Goal: Participate in discussion: Engage in conversation with other users on a specific topic

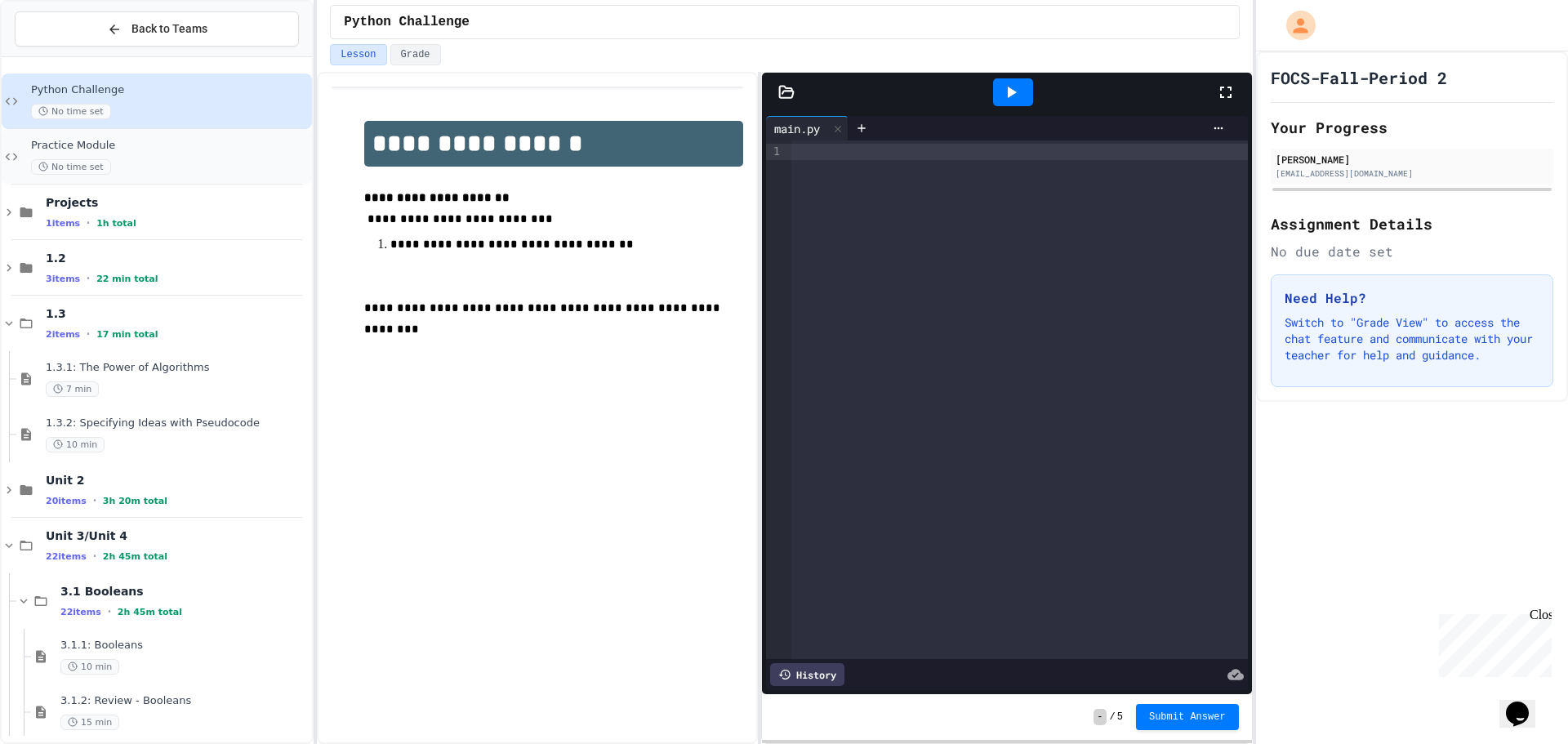
click at [112, 159] on div "No time set" at bounding box center [170, 167] width 277 height 15
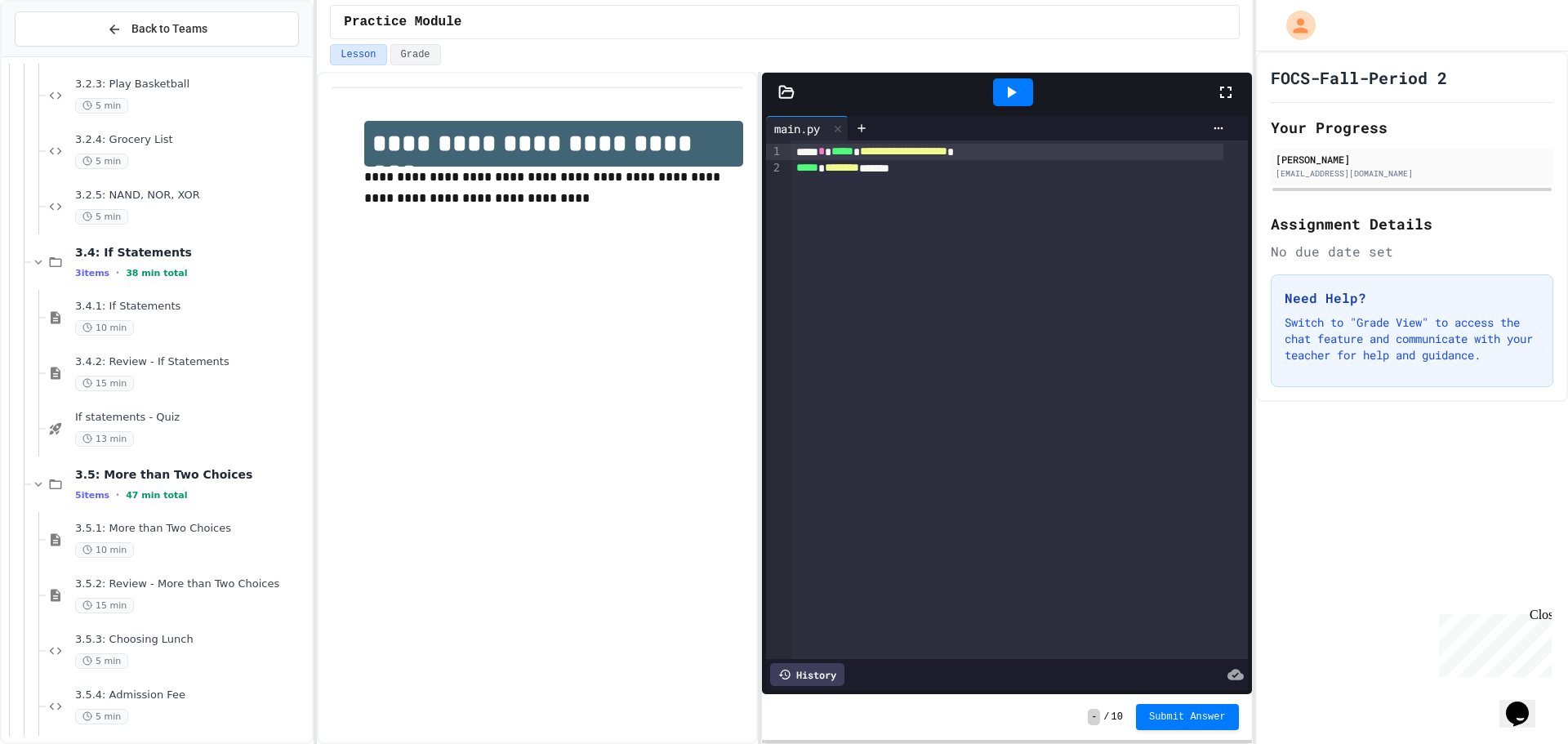
scroll to position [1125, 0]
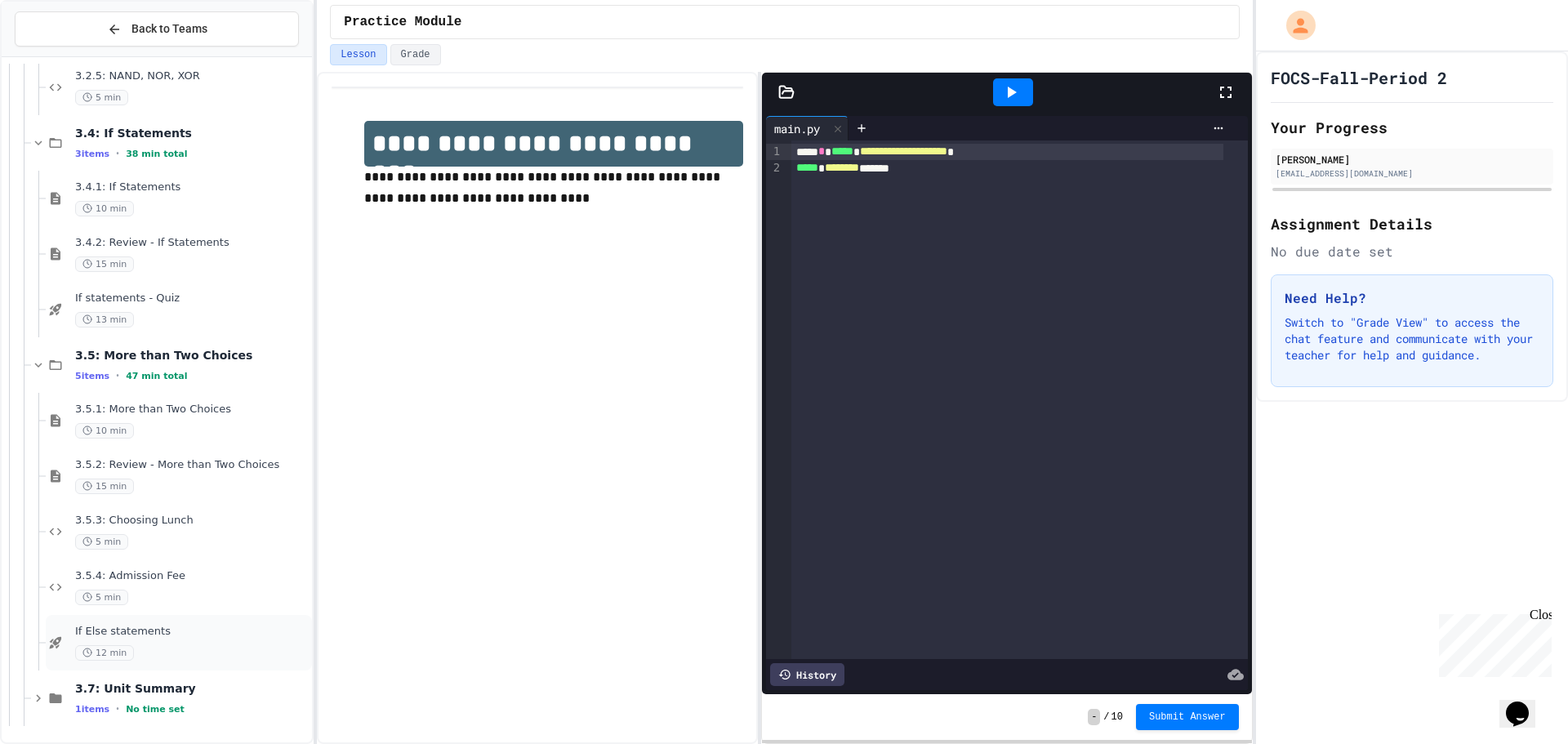
click at [166, 654] on div "12 min" at bounding box center [192, 653] width 233 height 15
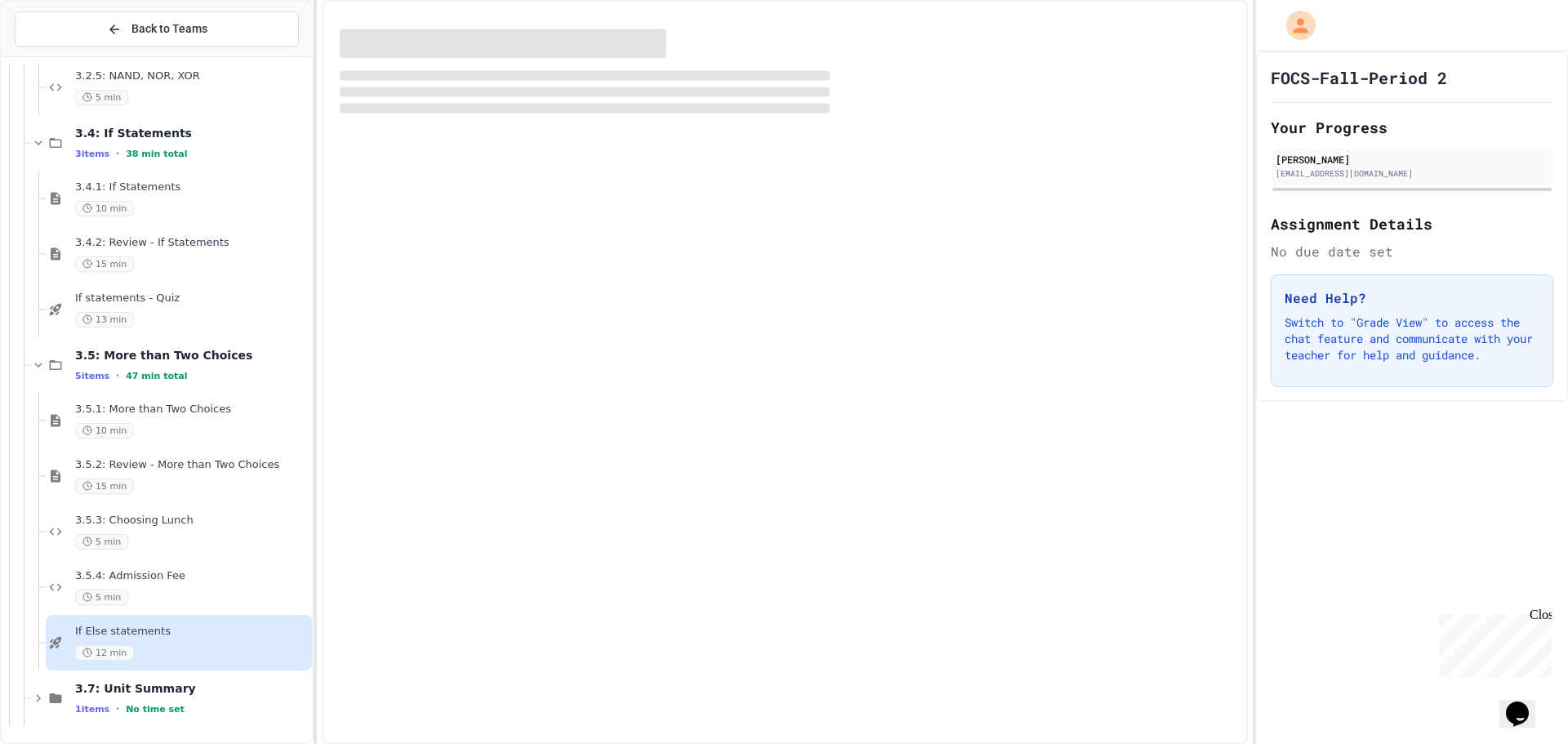
scroll to position [1105, 0]
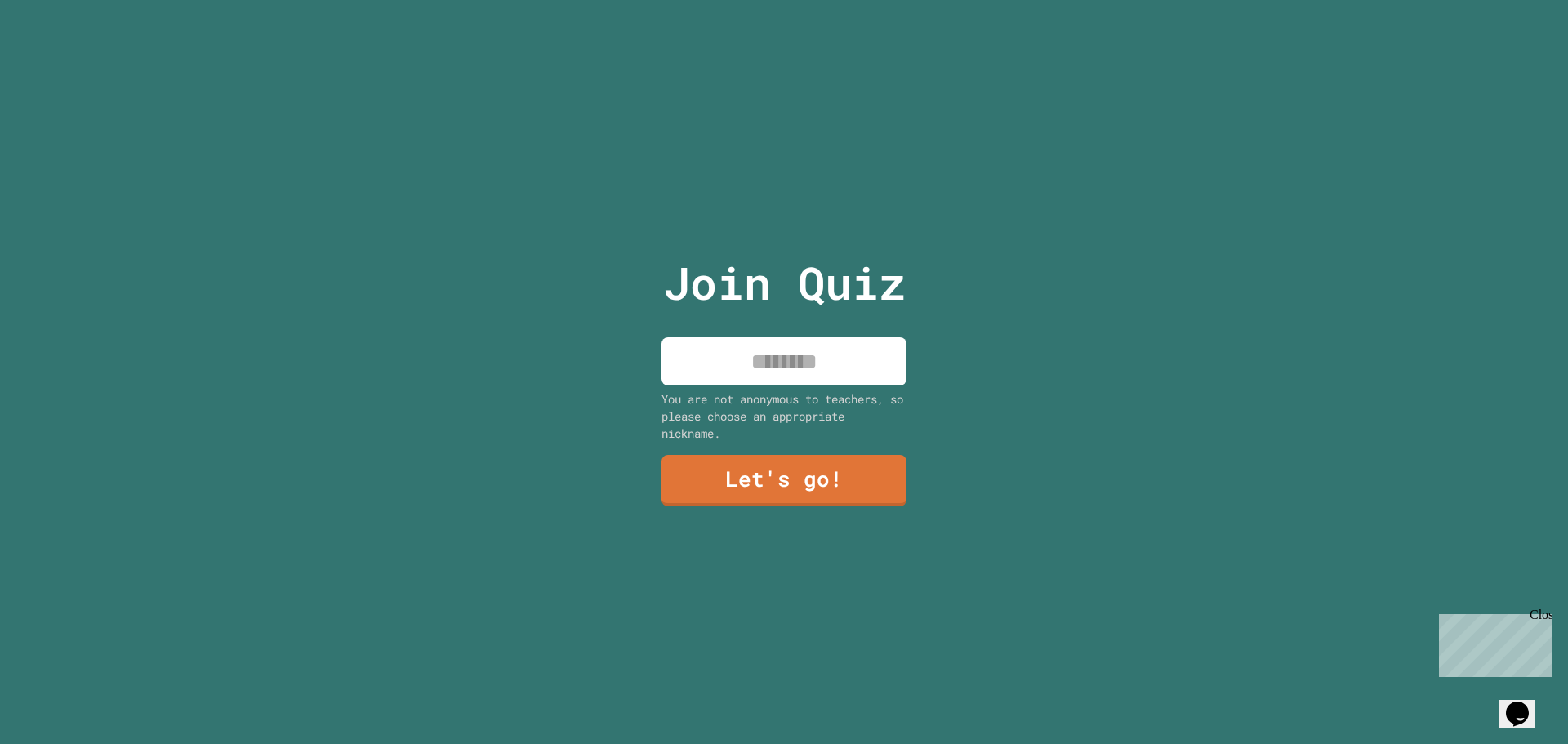
click at [768, 360] on input at bounding box center [784, 361] width 245 height 48
type input "**********"
click at [820, 479] on link "Let's go!" at bounding box center [785, 478] width 238 height 54
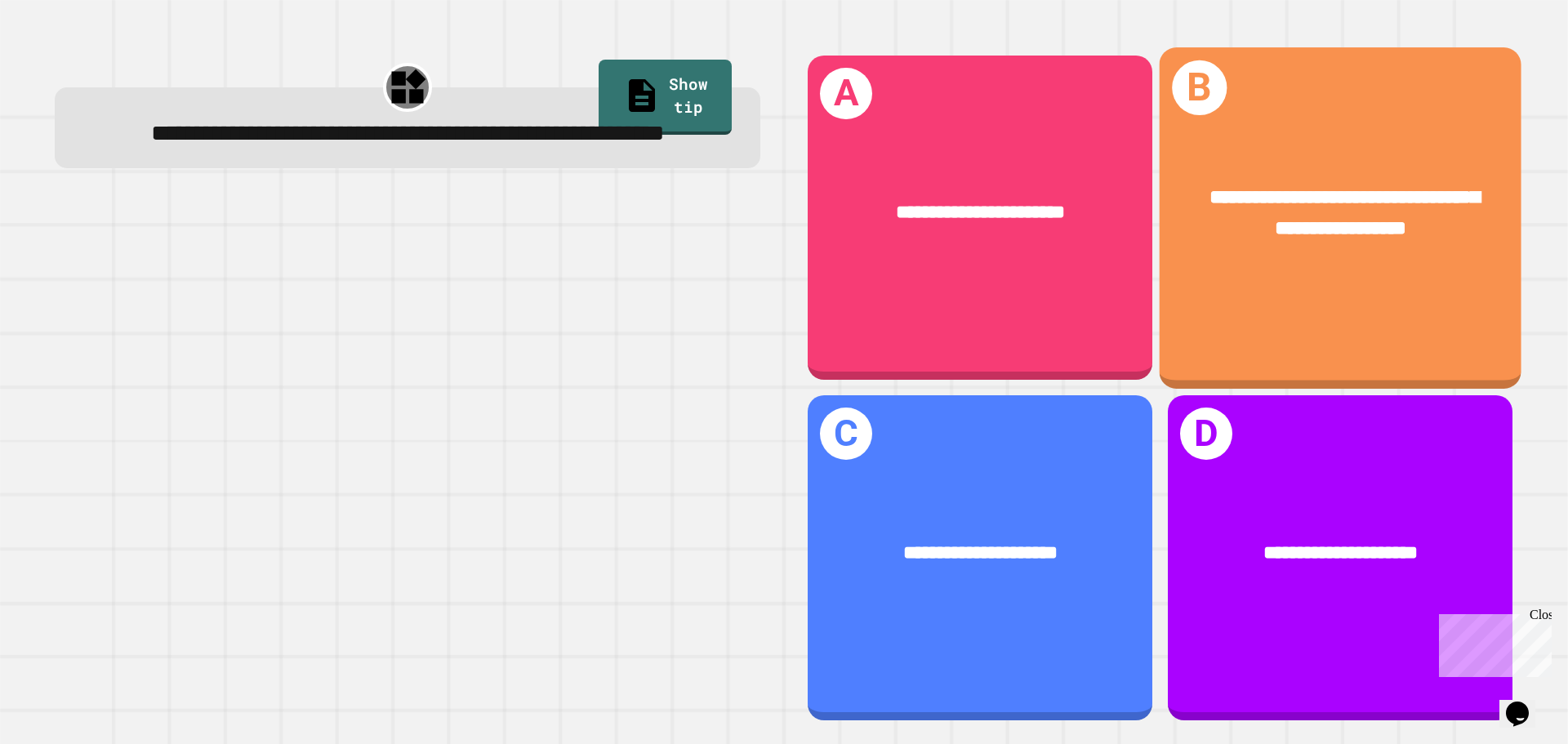
click at [1285, 260] on div "**********" at bounding box center [1341, 213] width 361 height 141
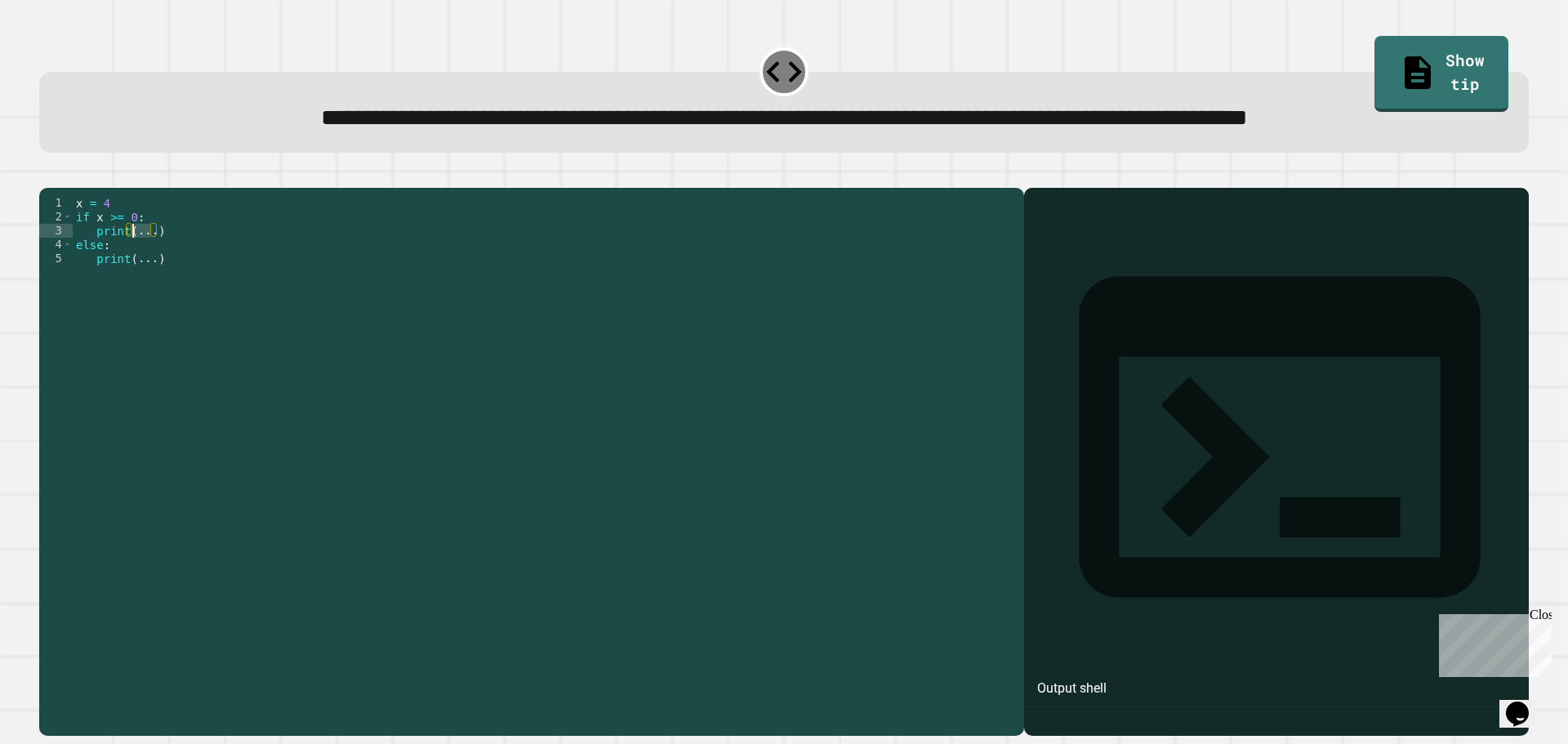
drag, startPoint x: 152, startPoint y: 294, endPoint x: 135, endPoint y: 294, distance: 17.0
click at [135, 294] on div "x = 4 if x >= 0 : print ( ... ) else : print ( ... )" at bounding box center [545, 425] width 944 height 458
click at [148, 318] on div "x = 4 if x >= 0 : print ( Positive ) else : print ( ... )" at bounding box center [545, 425] width 944 height 458
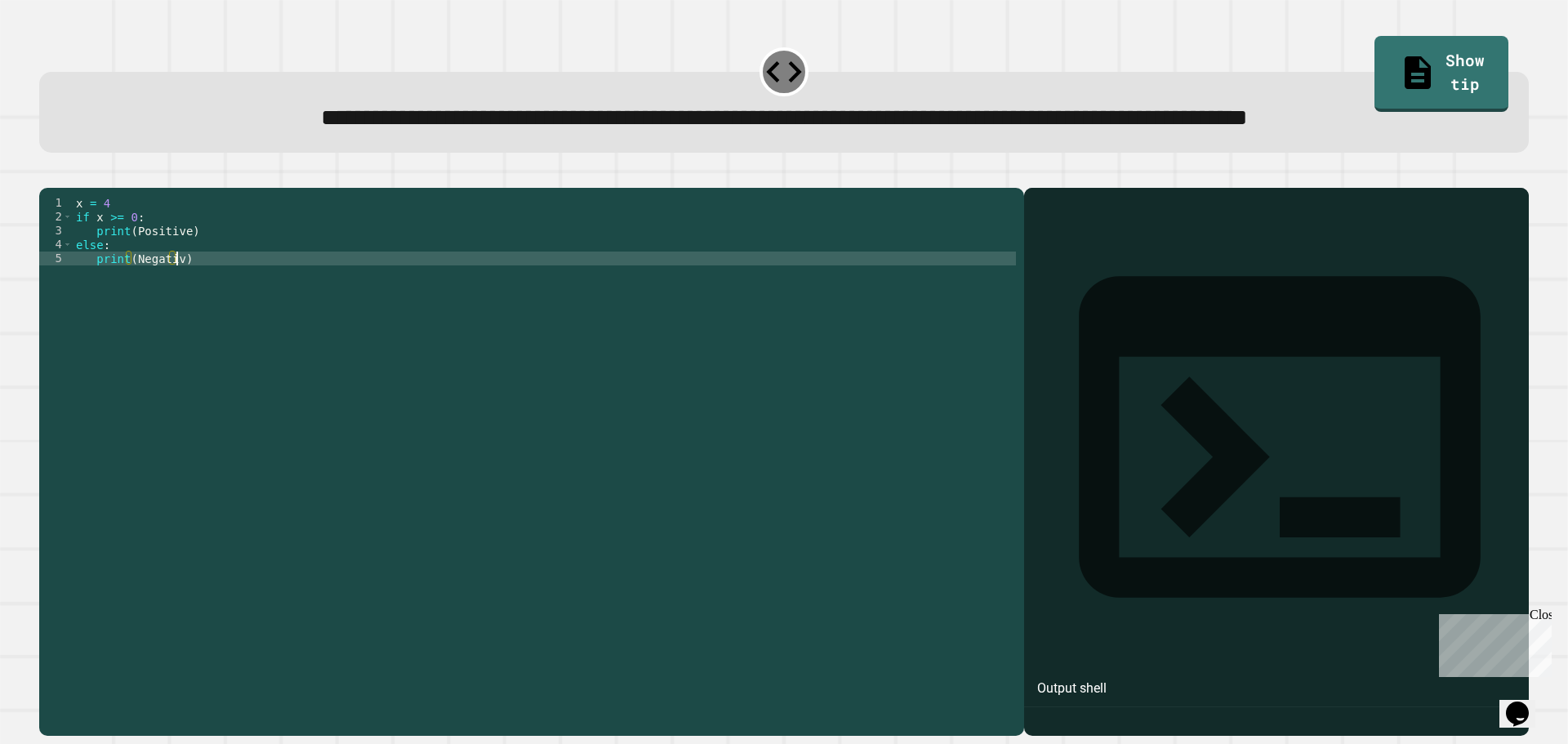
scroll to position [0, 7]
click at [48, 175] on button "button" at bounding box center [48, 175] width 0 height 0
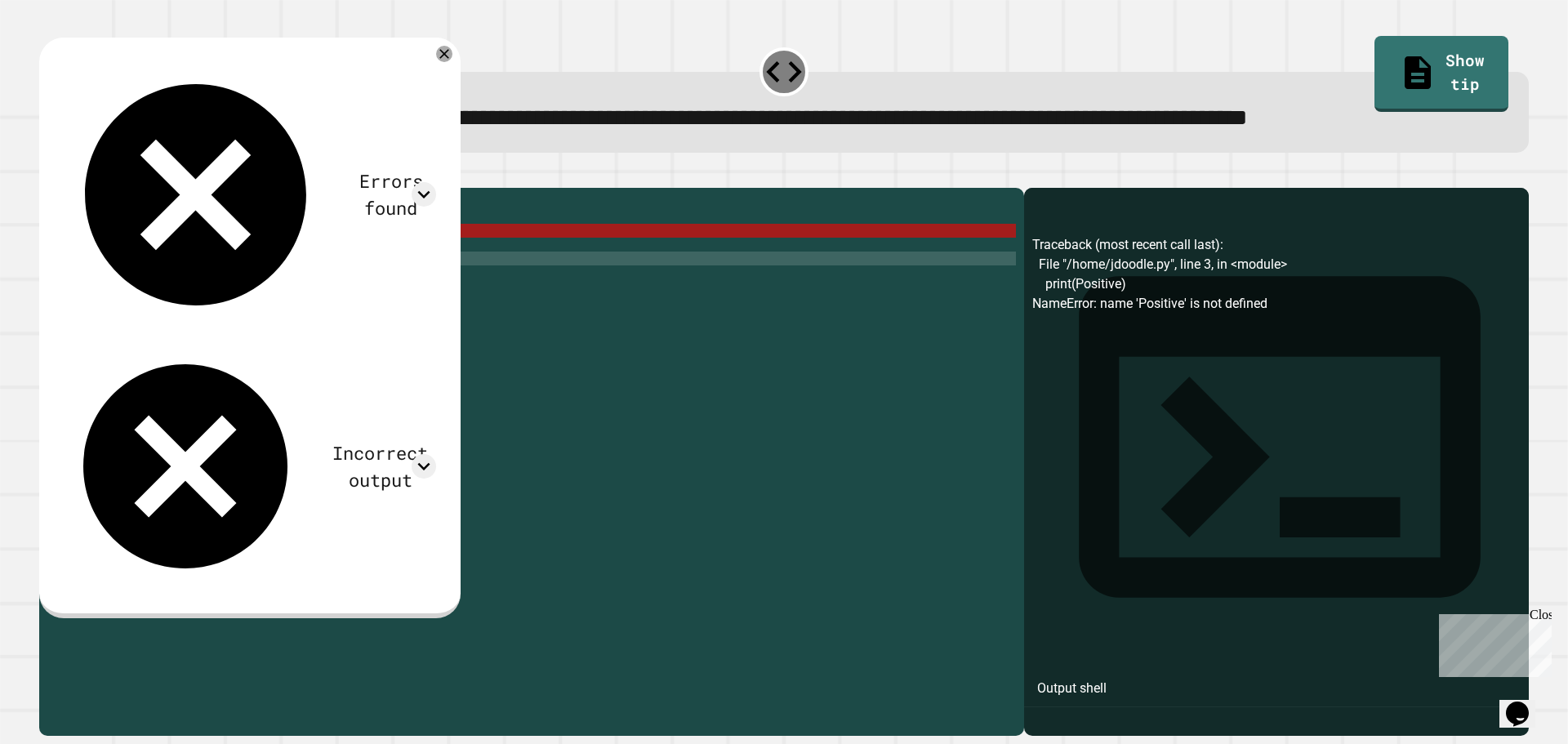
click at [96, 294] on div "x = 4 if x >= 0 : print ( Positive ) else : print ( Negative )" at bounding box center [545, 425] width 944 height 458
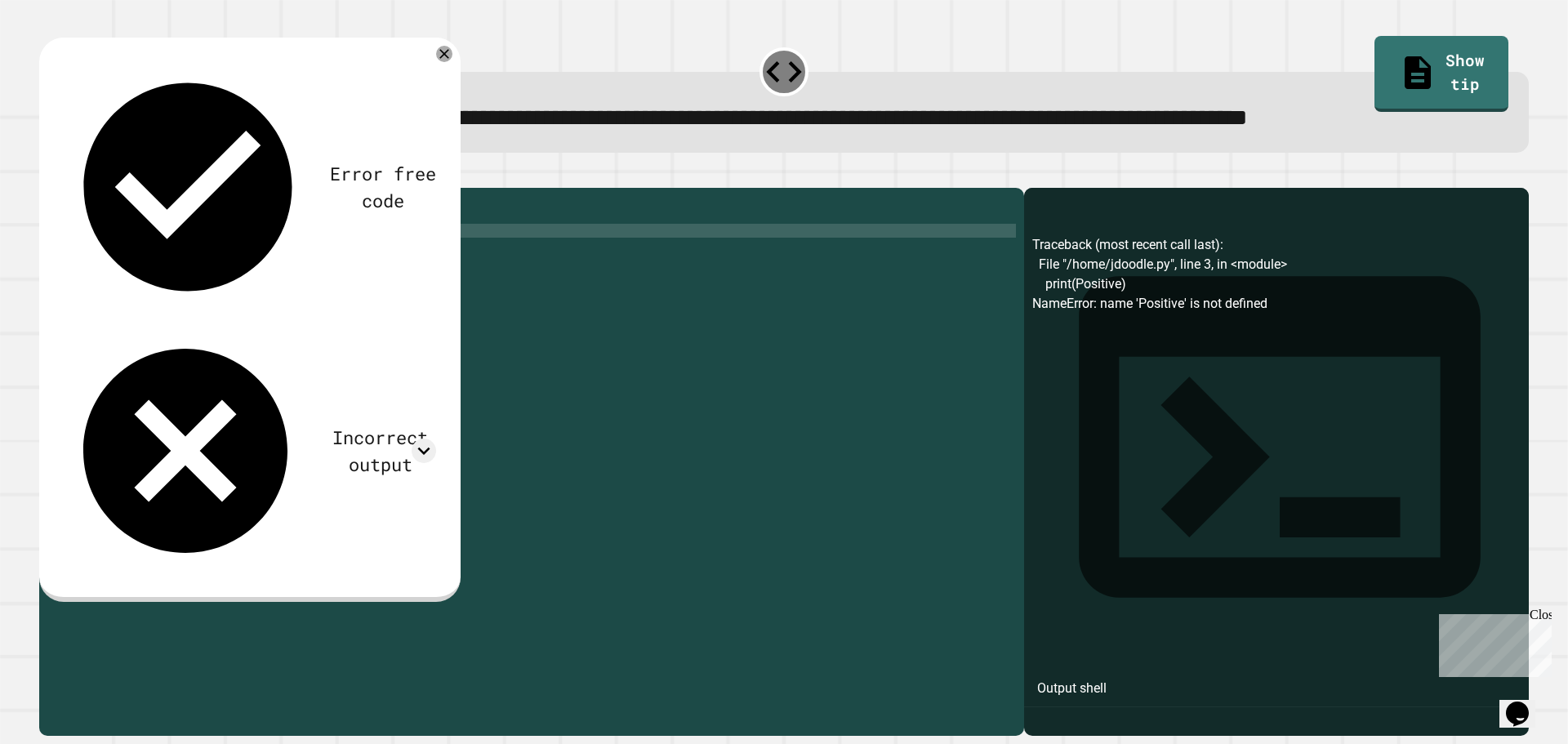
click at [48, 175] on button "button" at bounding box center [48, 175] width 0 height 0
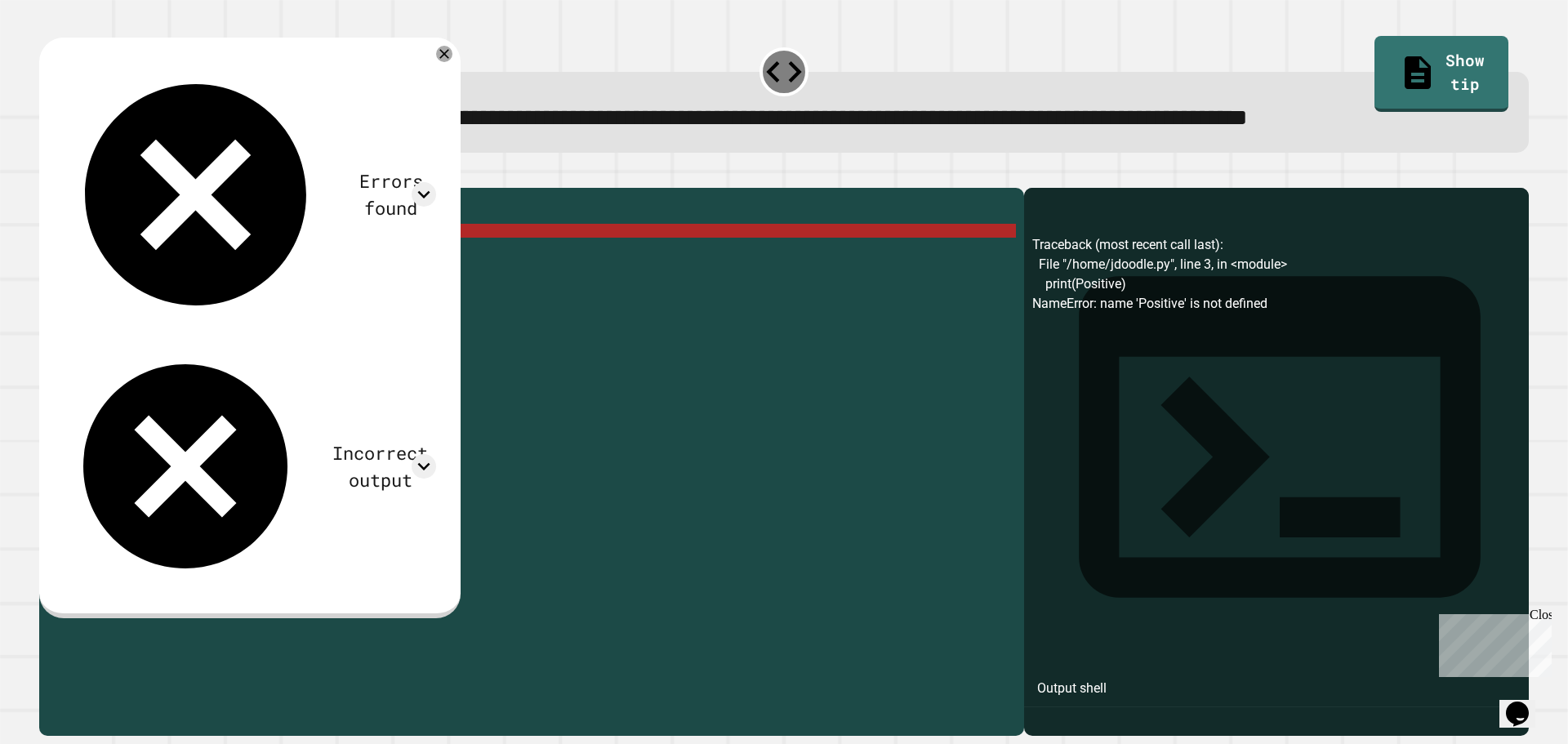
click at [92, 322] on div "x = 4 if x >= 0 : print ( Positive ) else : print ( Negative )" at bounding box center [545, 425] width 944 height 458
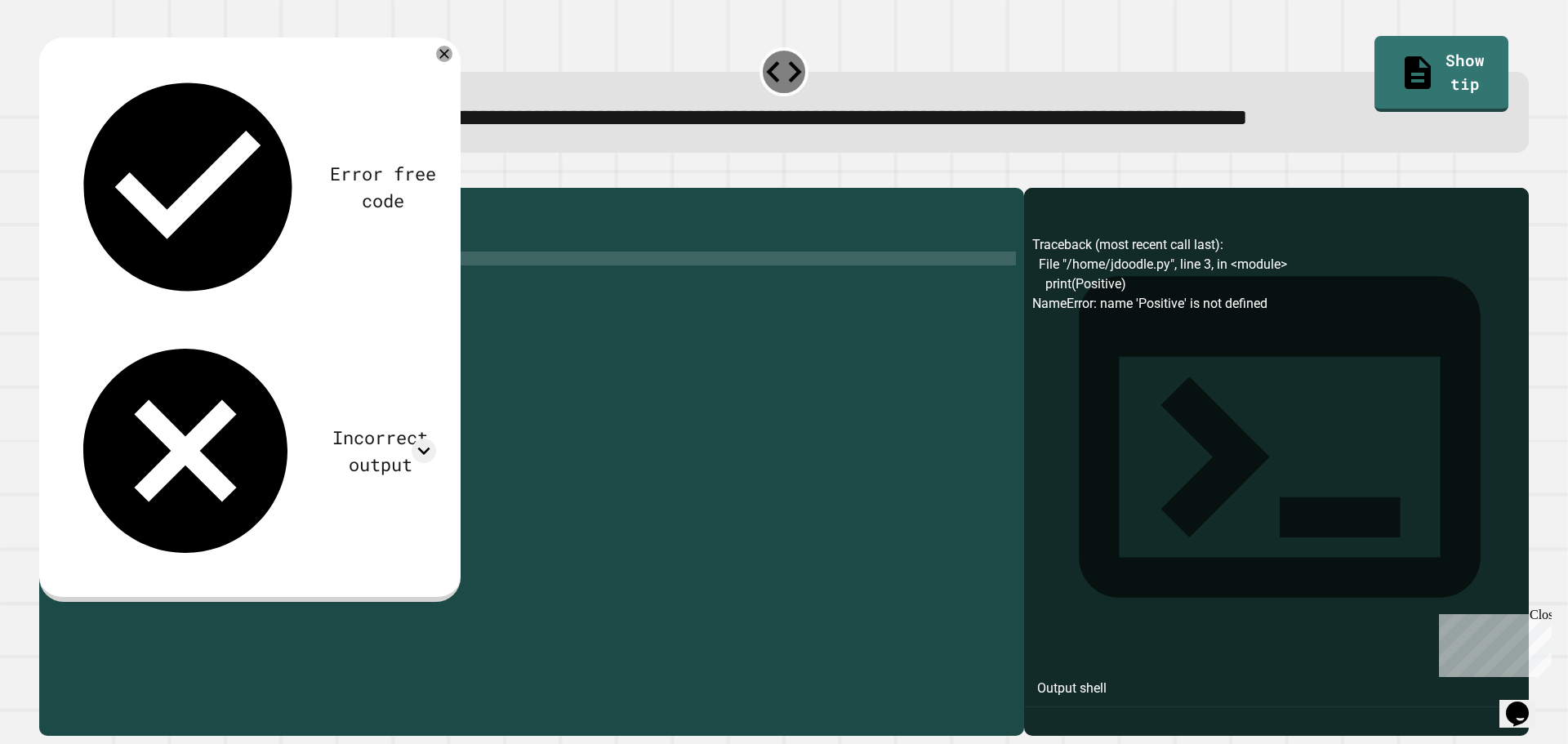
scroll to position [0, 6]
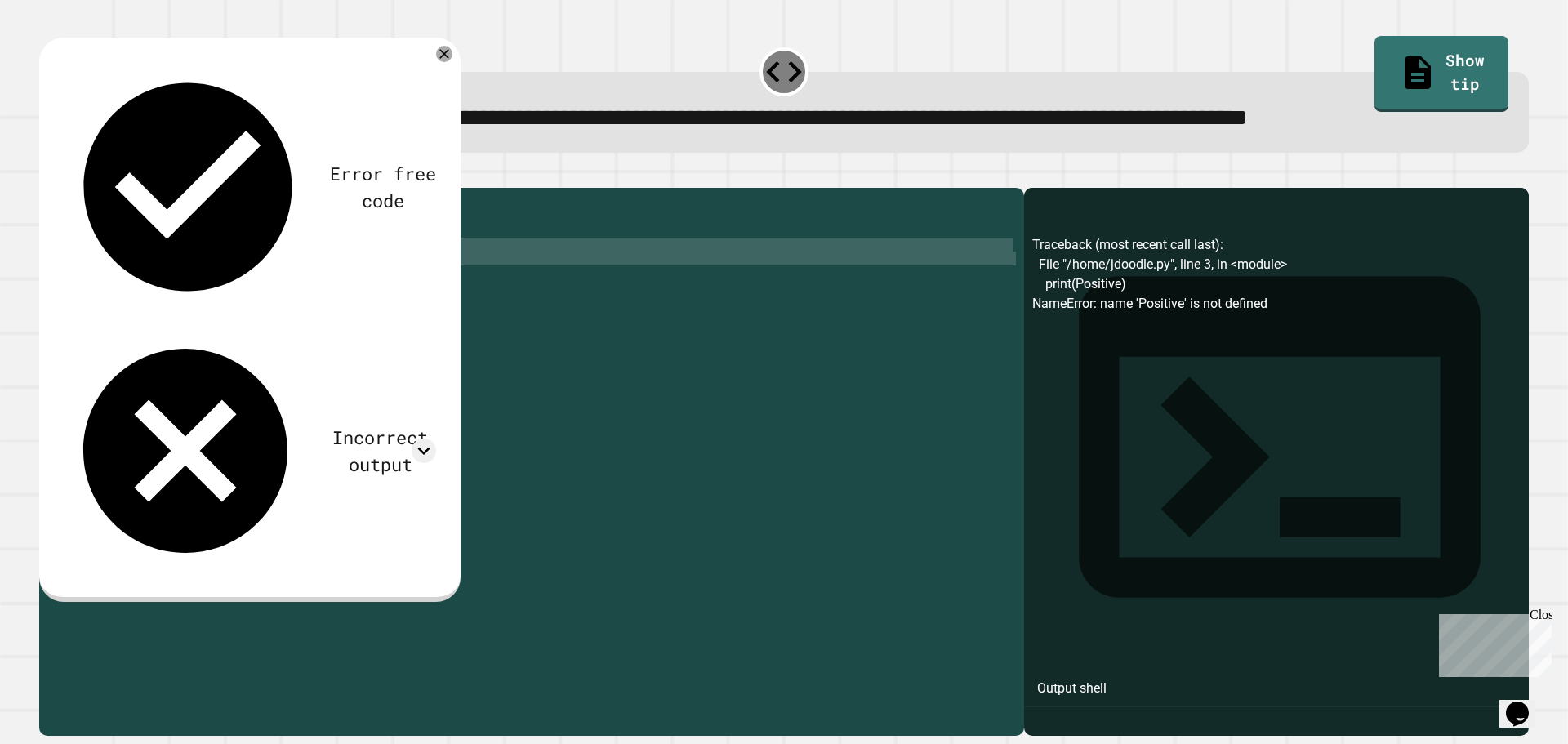
click at [81, 299] on div "x = 4 if x >= 0 : print ( Positive ) else : print ( Negative )" at bounding box center [545, 425] width 944 height 458
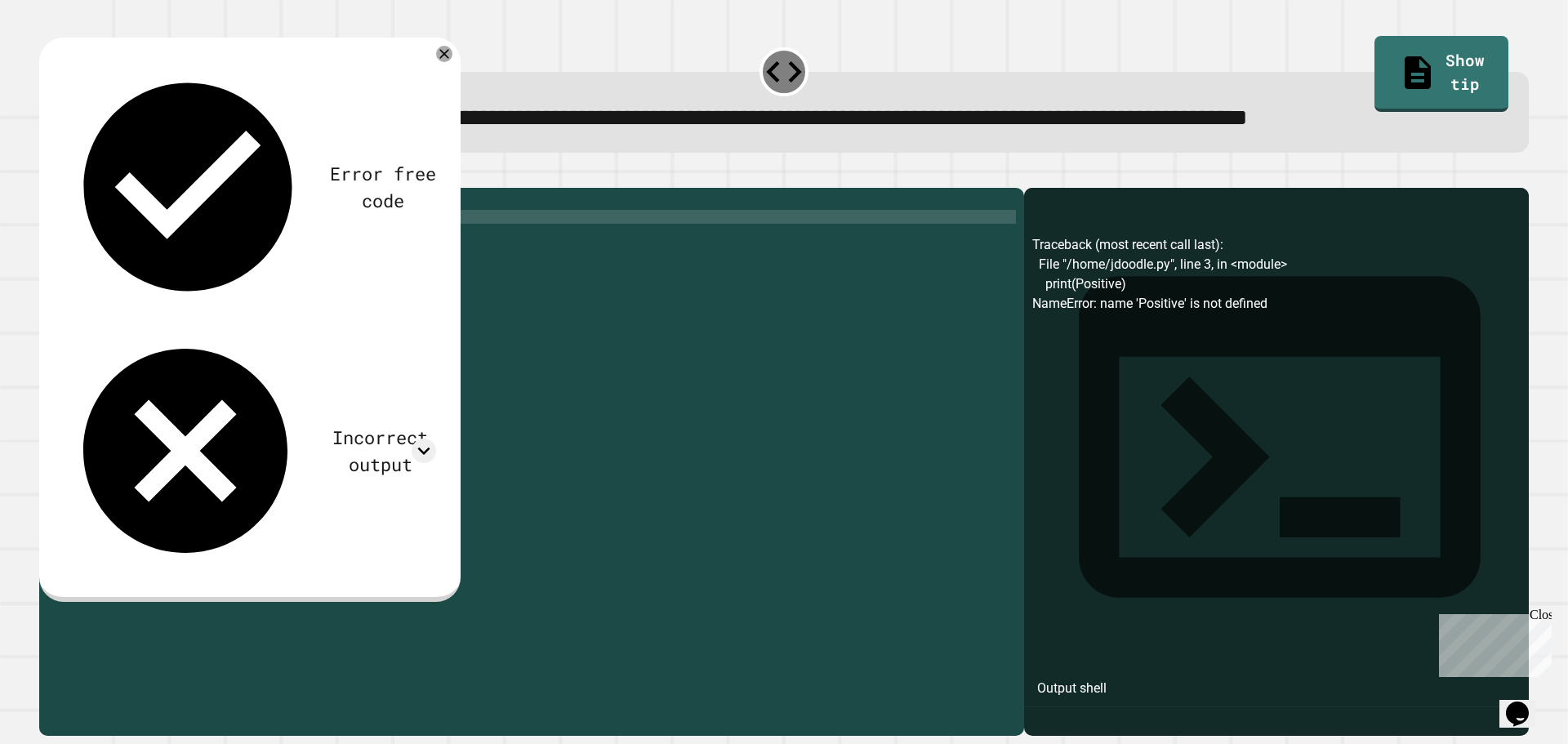
scroll to position [0, 2]
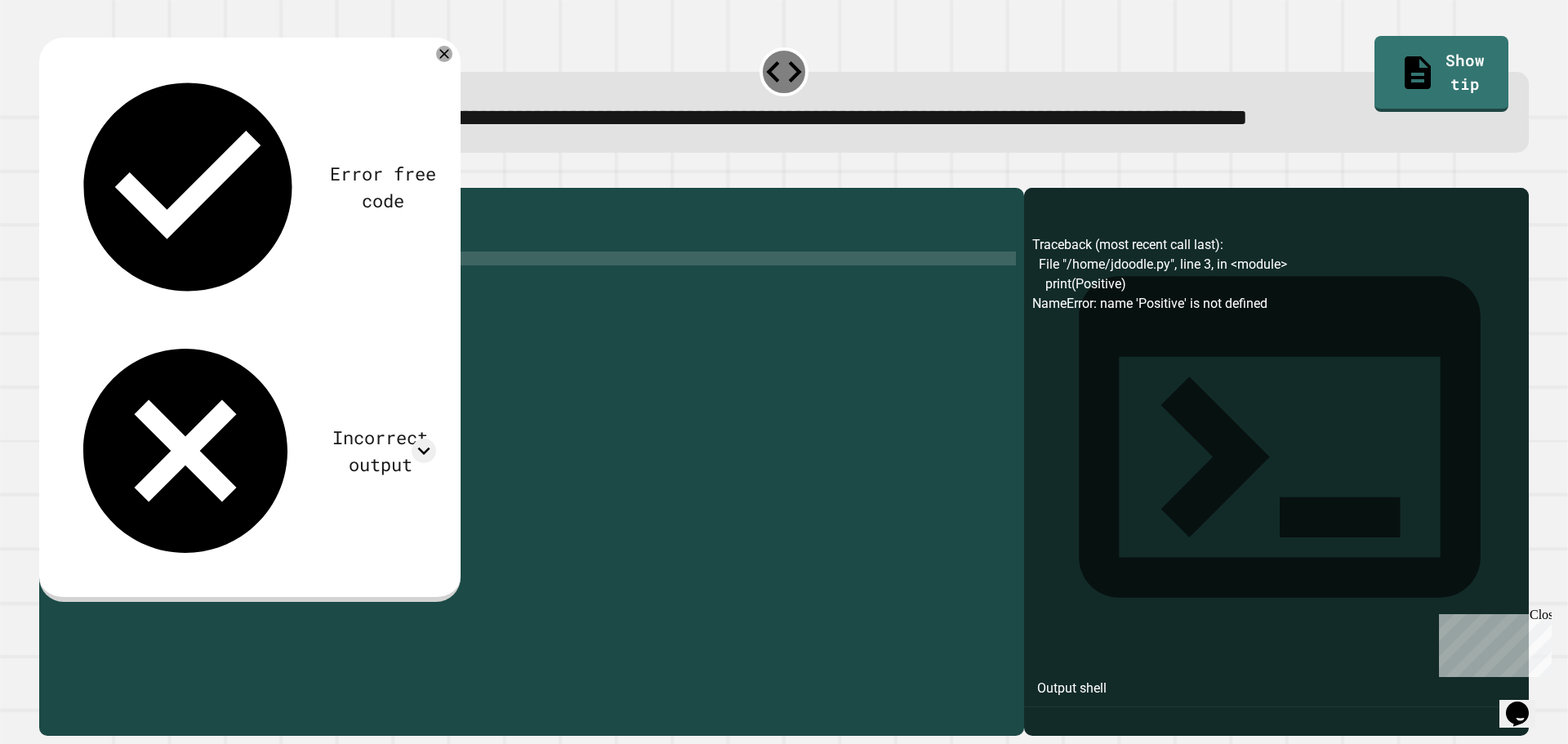
click at [89, 322] on div "x = 4 if x >= 0 : print ( Positive ) else : print ( Negative )" at bounding box center [545, 425] width 944 height 458
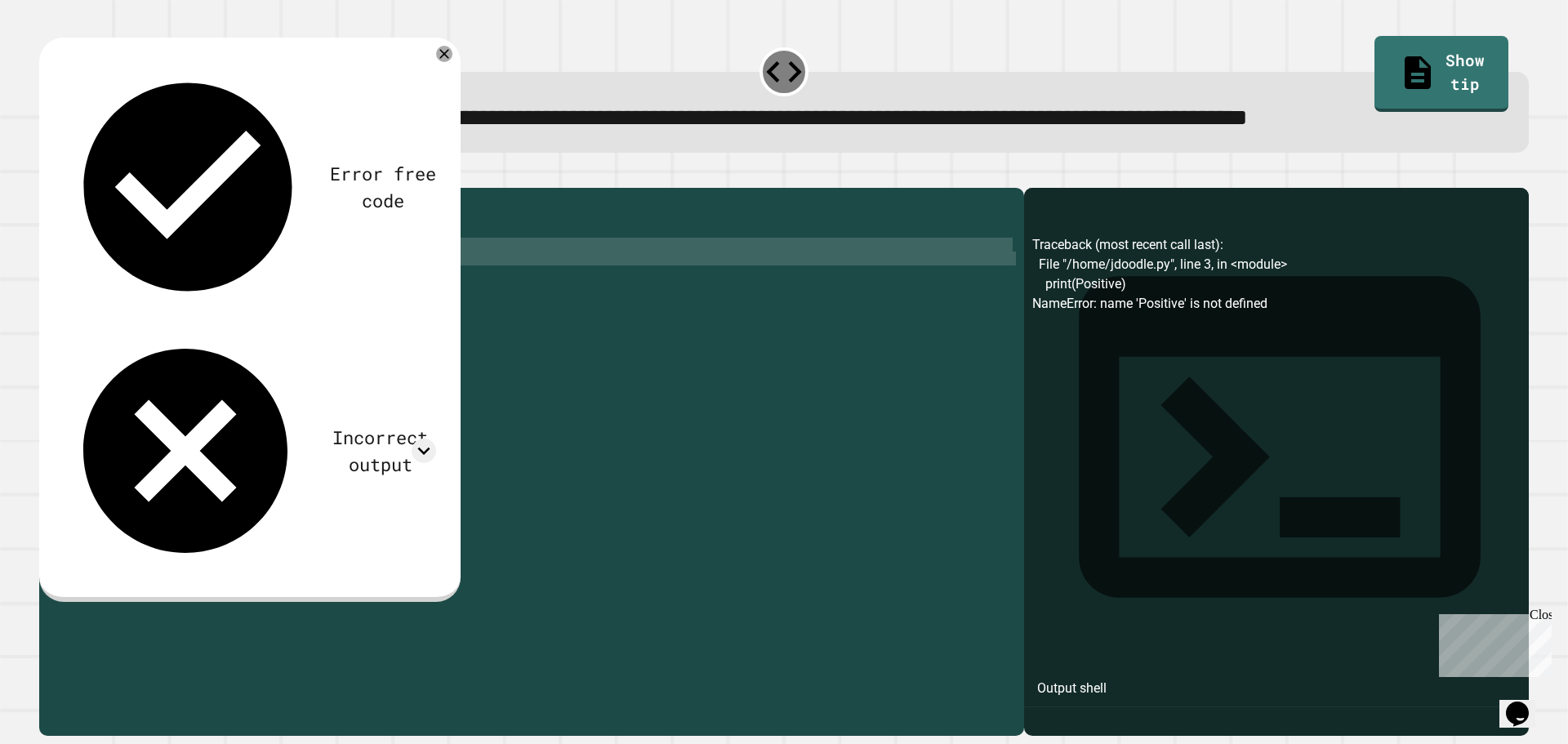
click at [93, 321] on div "x = 4 if x >= 0 : print ( Positive ) else : print ( Negative )" at bounding box center [545, 425] width 944 height 458
click at [76, 318] on div "x = 4 if x >= 0 : print ( Positive ) else : print ( Negative )" at bounding box center [545, 411] width 944 height 430
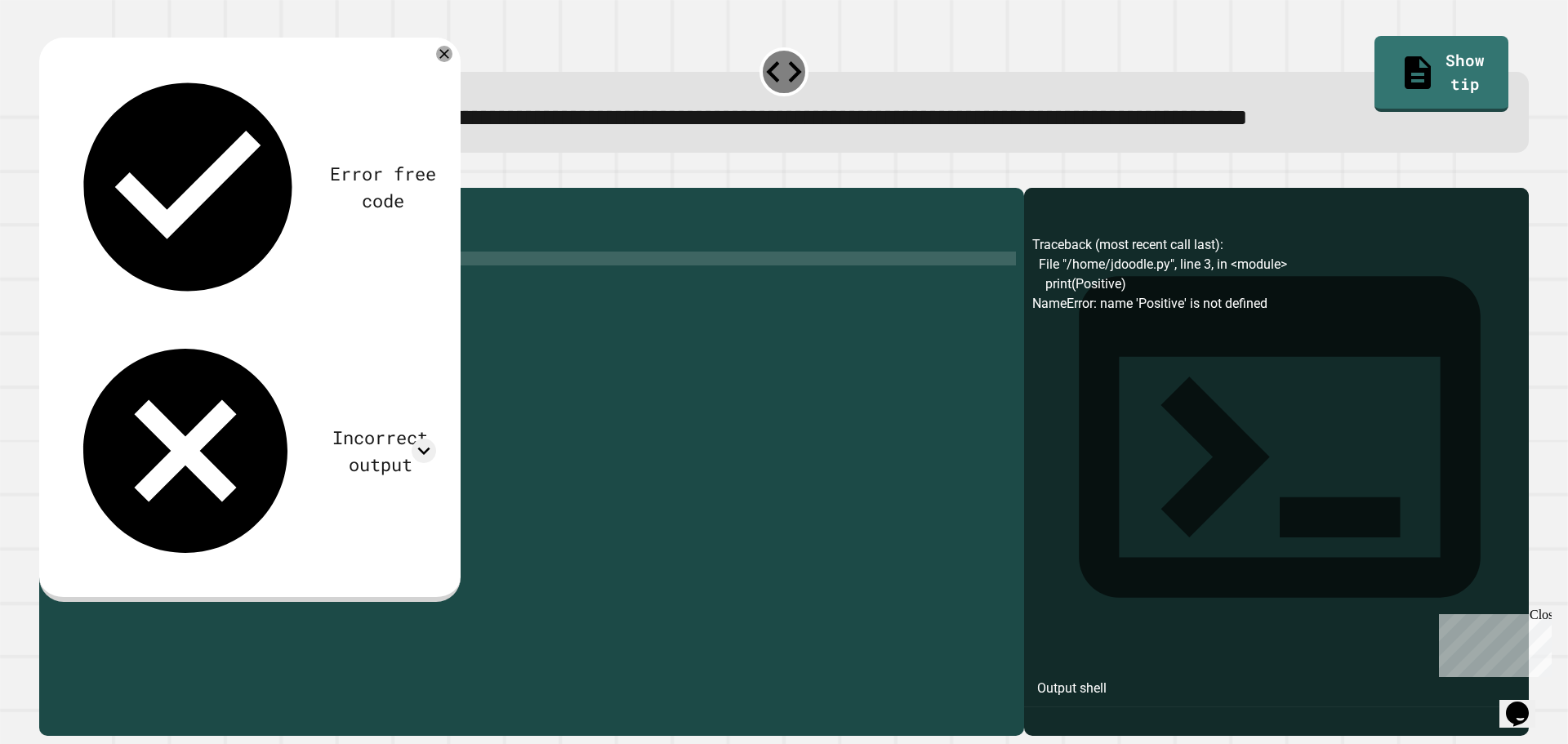
click at [87, 321] on div "x = 4 if x >= 0 : print ( Positive ) else : print ( Negative )" at bounding box center [545, 425] width 944 height 458
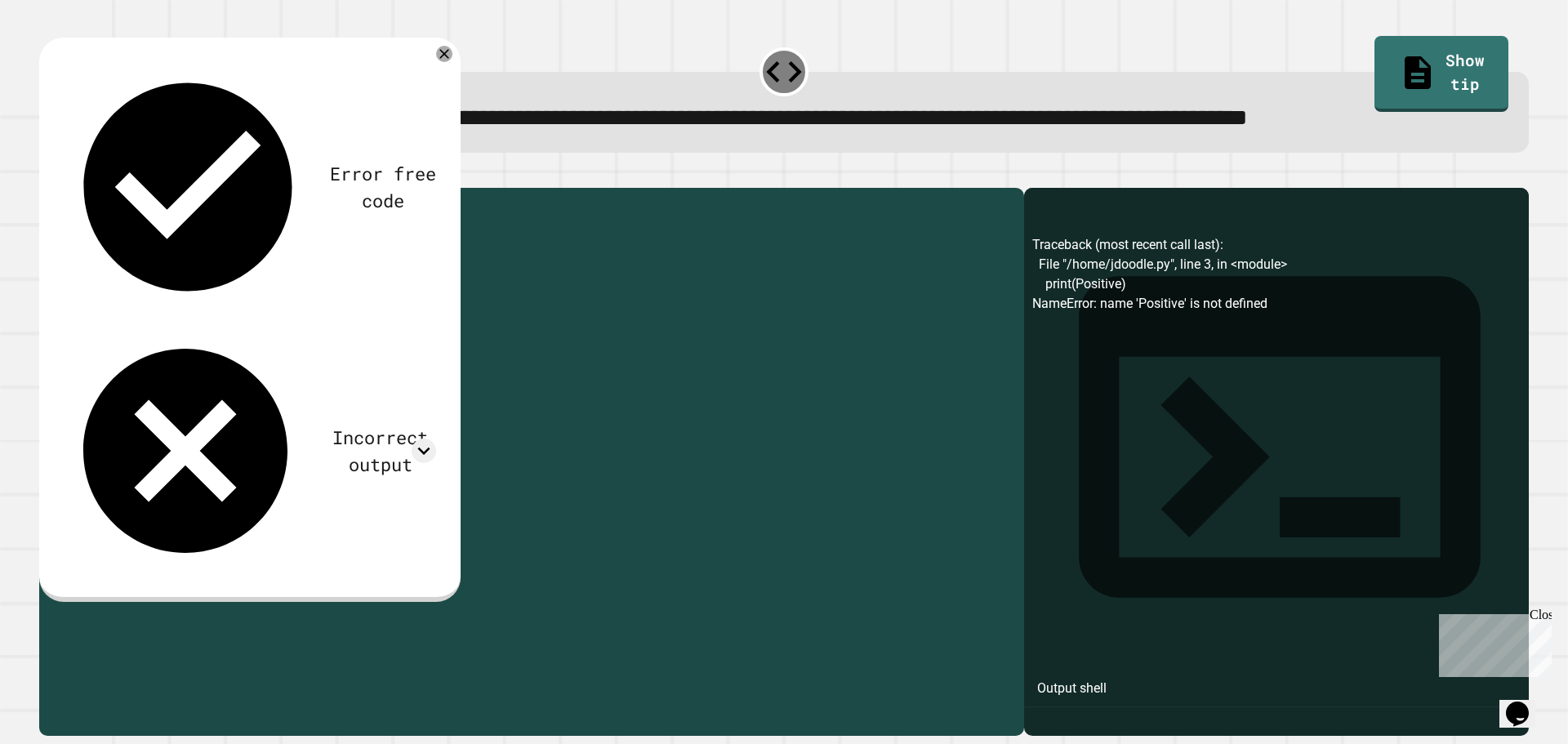
drag, startPoint x: 89, startPoint y: 320, endPoint x: 74, endPoint y: 328, distance: 17.0
click at [74, 327] on div "x = 4 if x >= 0 : print ( Positive ) else : print ( Negative )" at bounding box center [545, 425] width 944 height 458
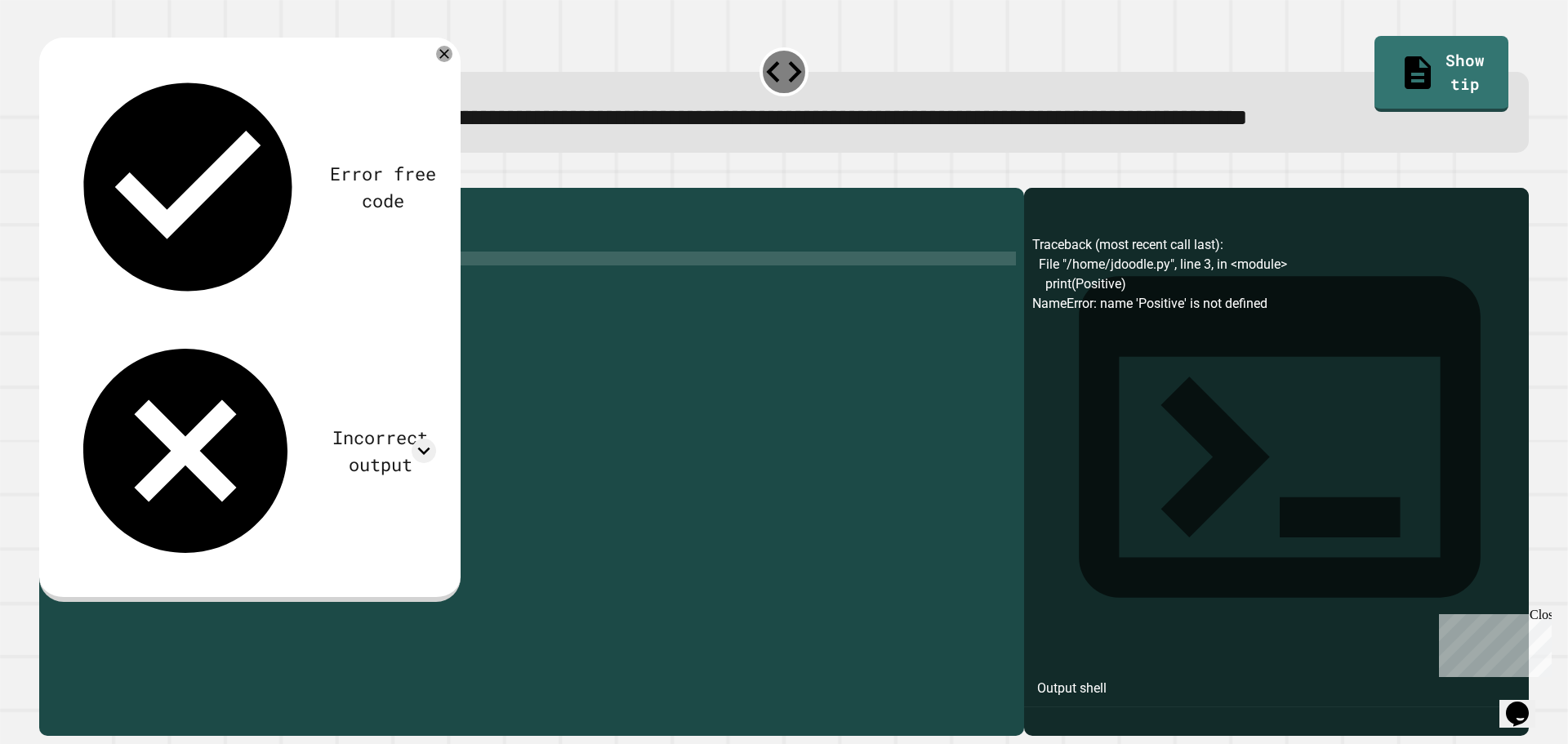
click at [48, 175] on icon "button" at bounding box center [48, 175] width 0 height 0
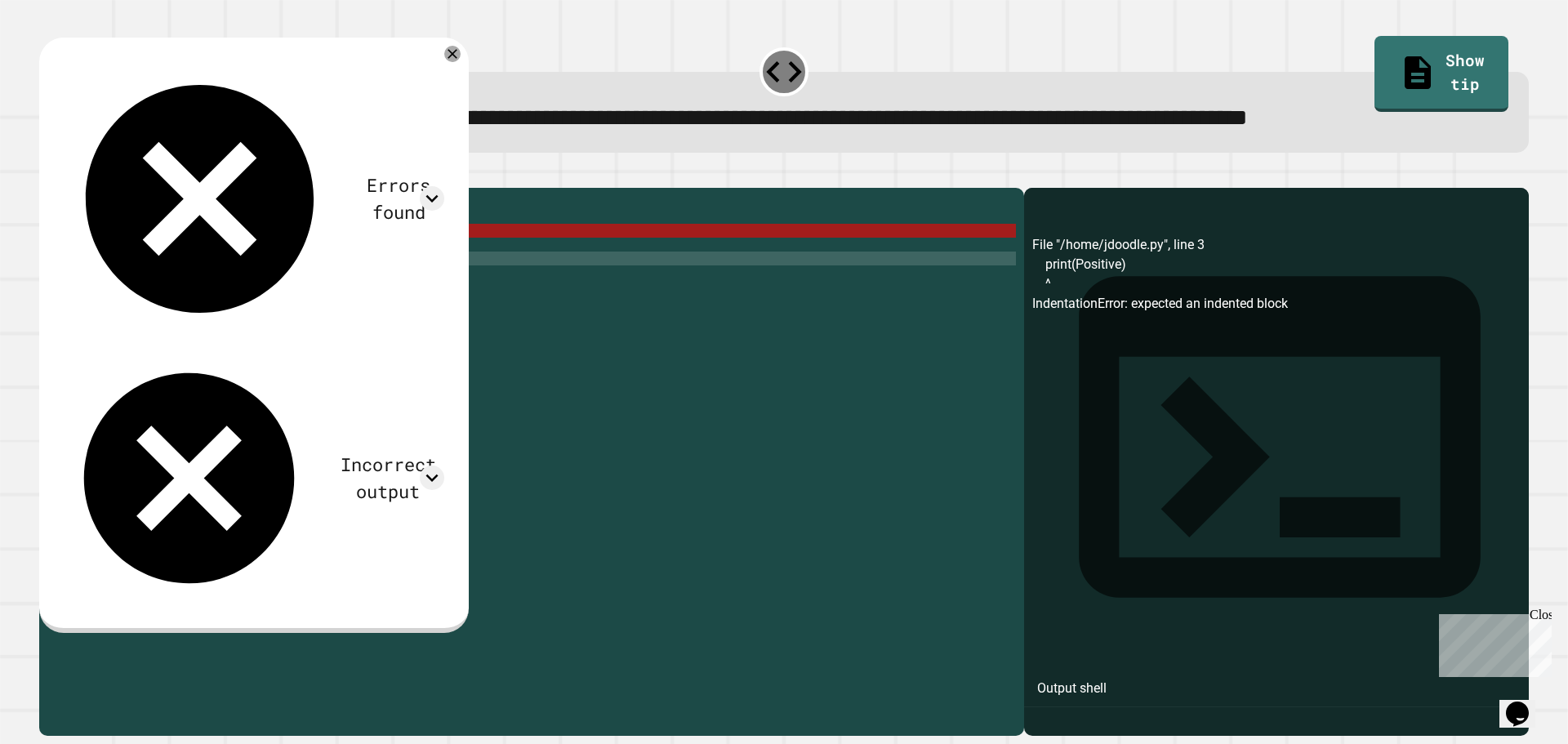
click at [111, 263] on div "x = 4 if x >= 0 : print ( Positive ) else : print ( Negative )" at bounding box center [545, 425] width 944 height 458
click at [59, 187] on div at bounding box center [784, 177] width 1490 height 20
click at [75, 296] on div "x = 4 if x >= 0 : print ( Positive ) else : print ( Negative )" at bounding box center [545, 425] width 944 height 458
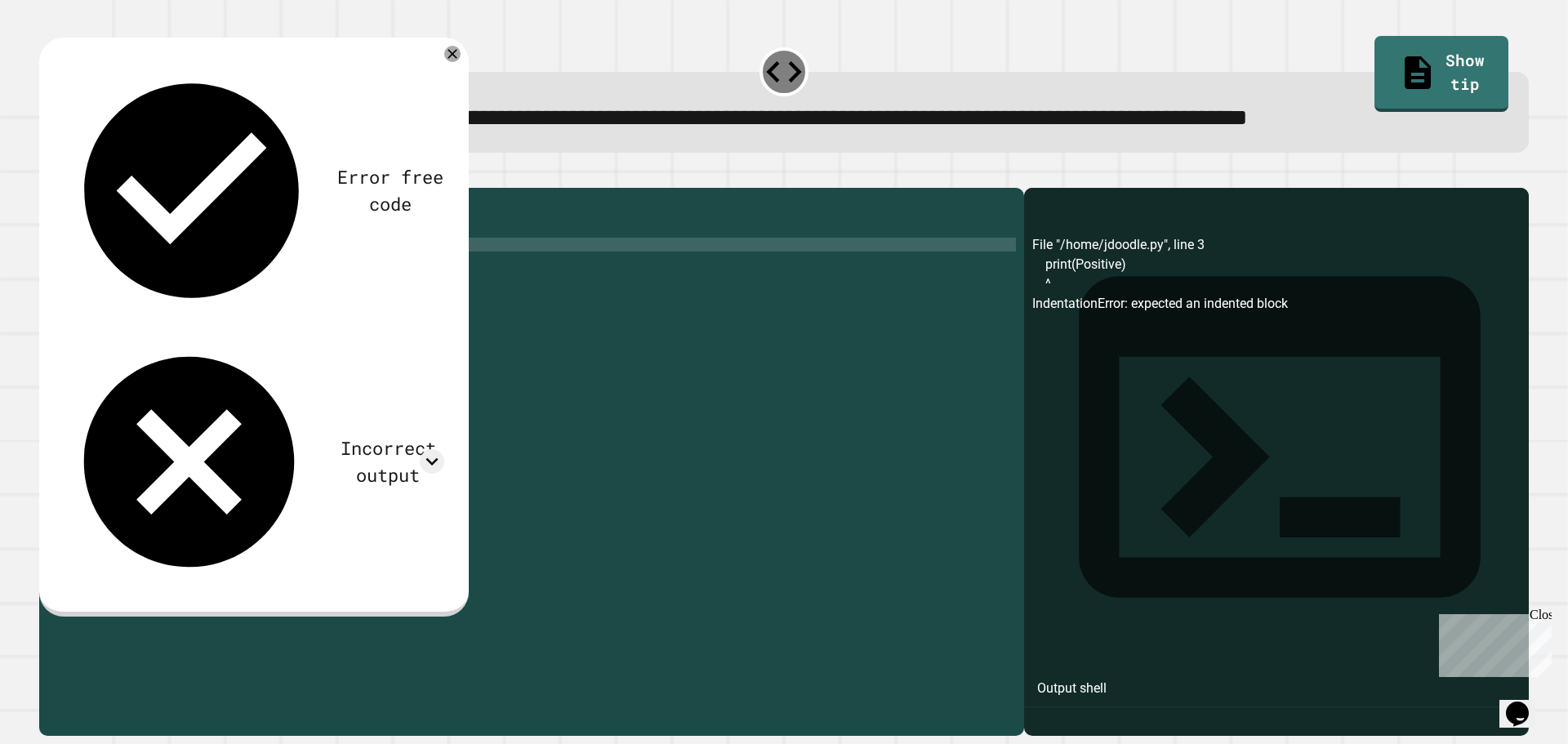
scroll to position [0, 0]
click at [138, 292] on div "x = 4 if x >= 0 : print ( Positive ) else : print ( Negative )" at bounding box center [545, 425] width 944 height 458
click at [199, 296] on div "x = 4 if x >= 0 : print ( "Positive) else : print ( Negative )" at bounding box center [545, 425] width 944 height 458
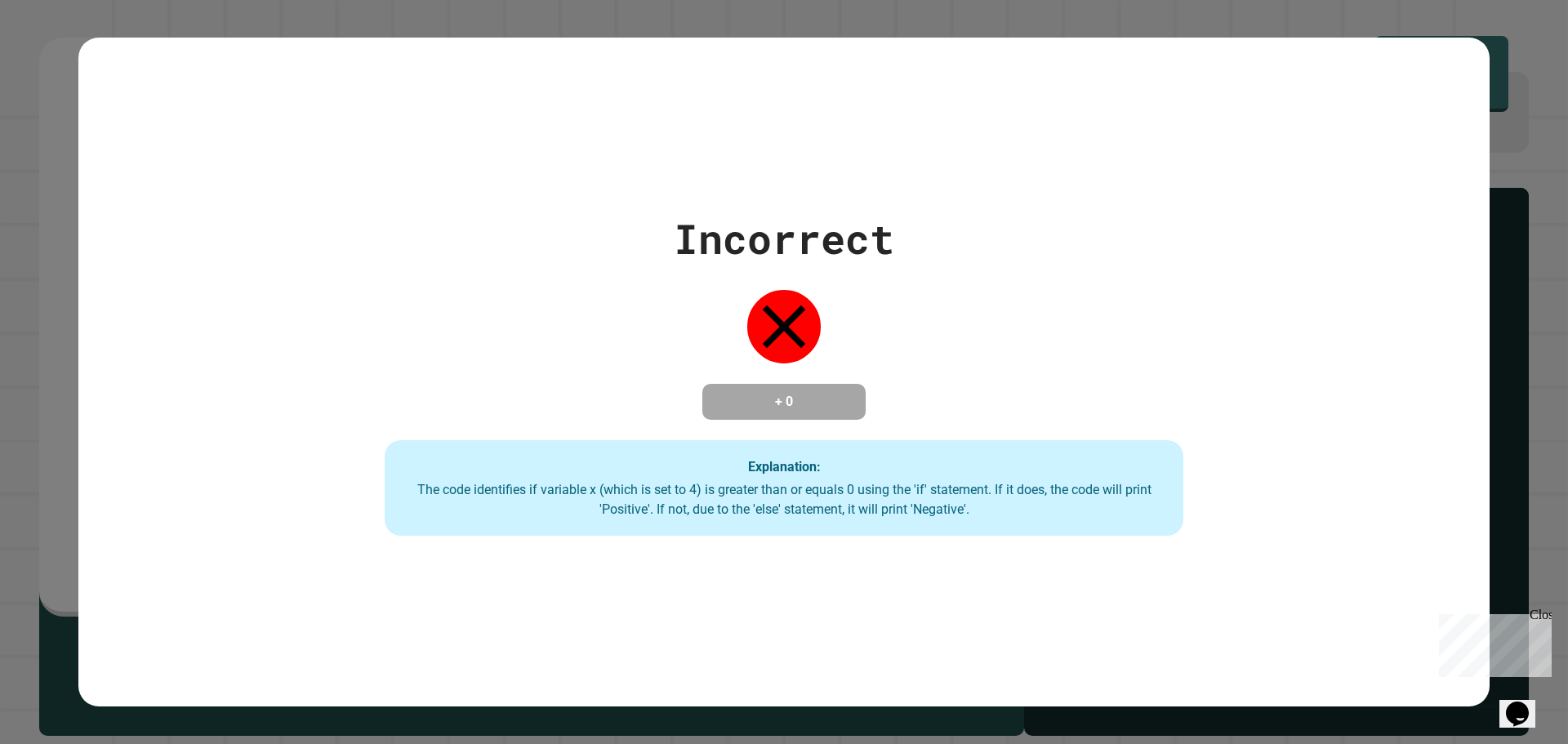
type textarea "**********"
click at [195, 295] on div "Incorrect + 0 Explanation: The code identifies if variable x (which is set to 4…" at bounding box center [784, 372] width 1412 height 328
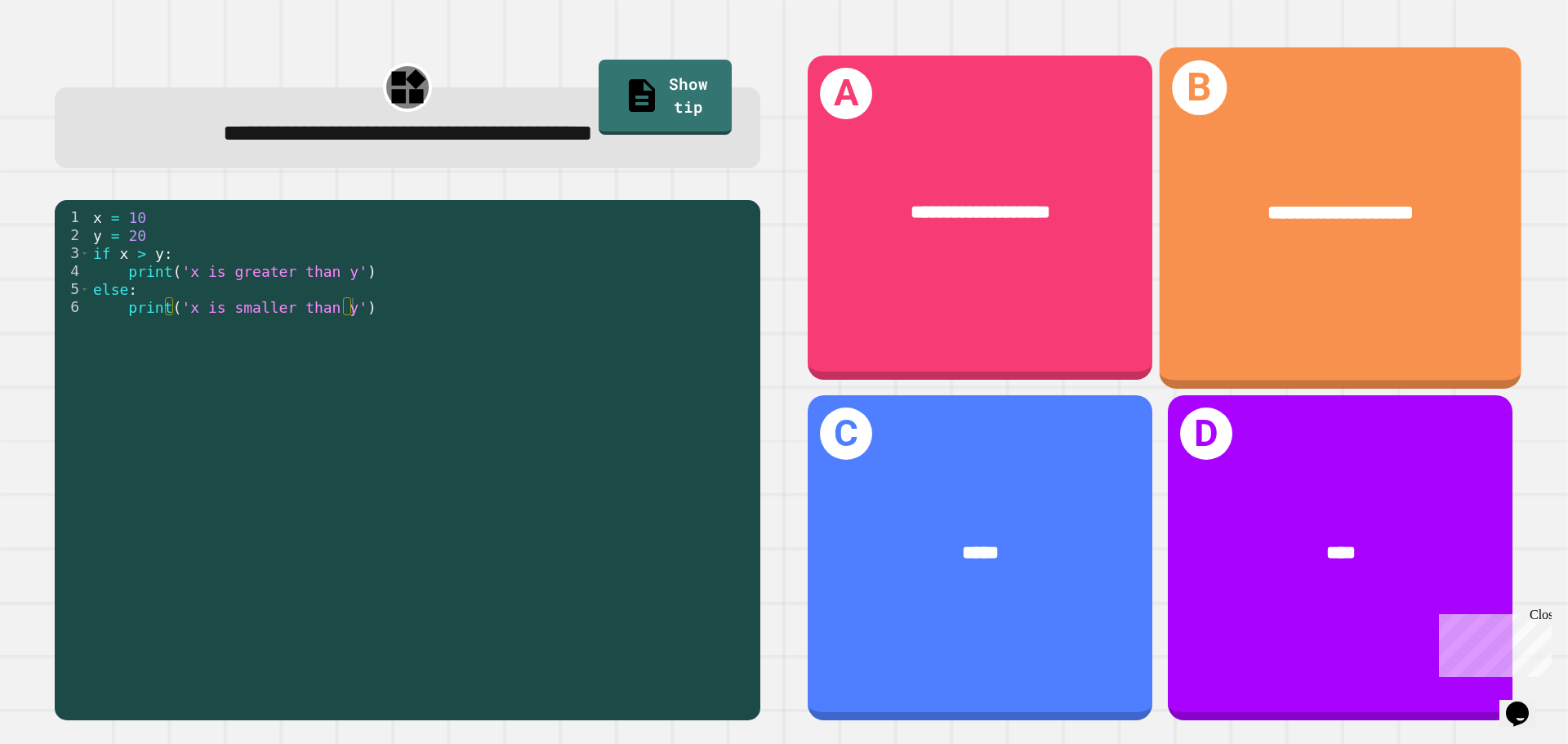
click at [1216, 226] on div "**********" at bounding box center [1341, 213] width 361 height 109
click at [1260, 245] on div "**********" at bounding box center [1341, 213] width 361 height 109
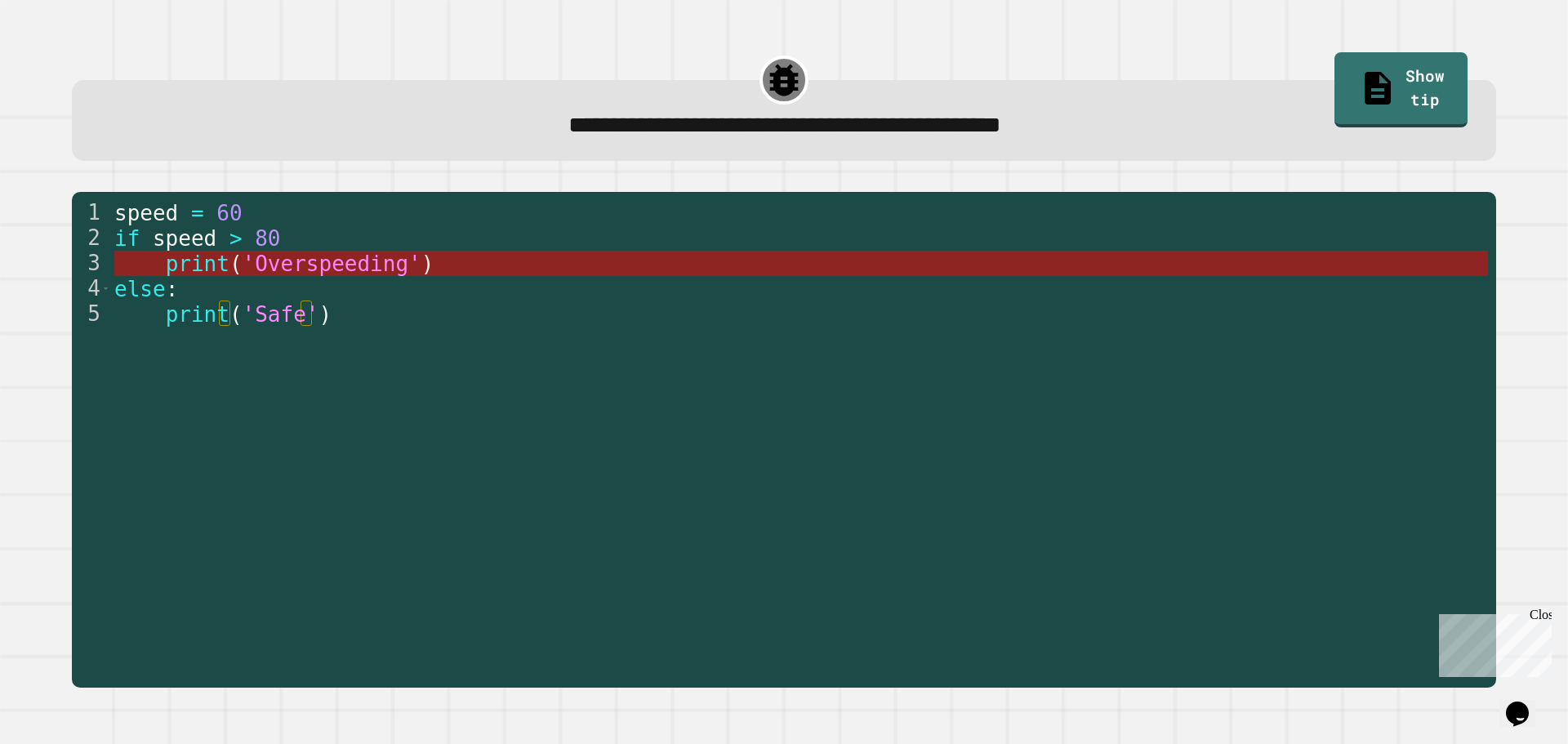
click at [165, 265] on span "print" at bounding box center [196, 264] width 64 height 25
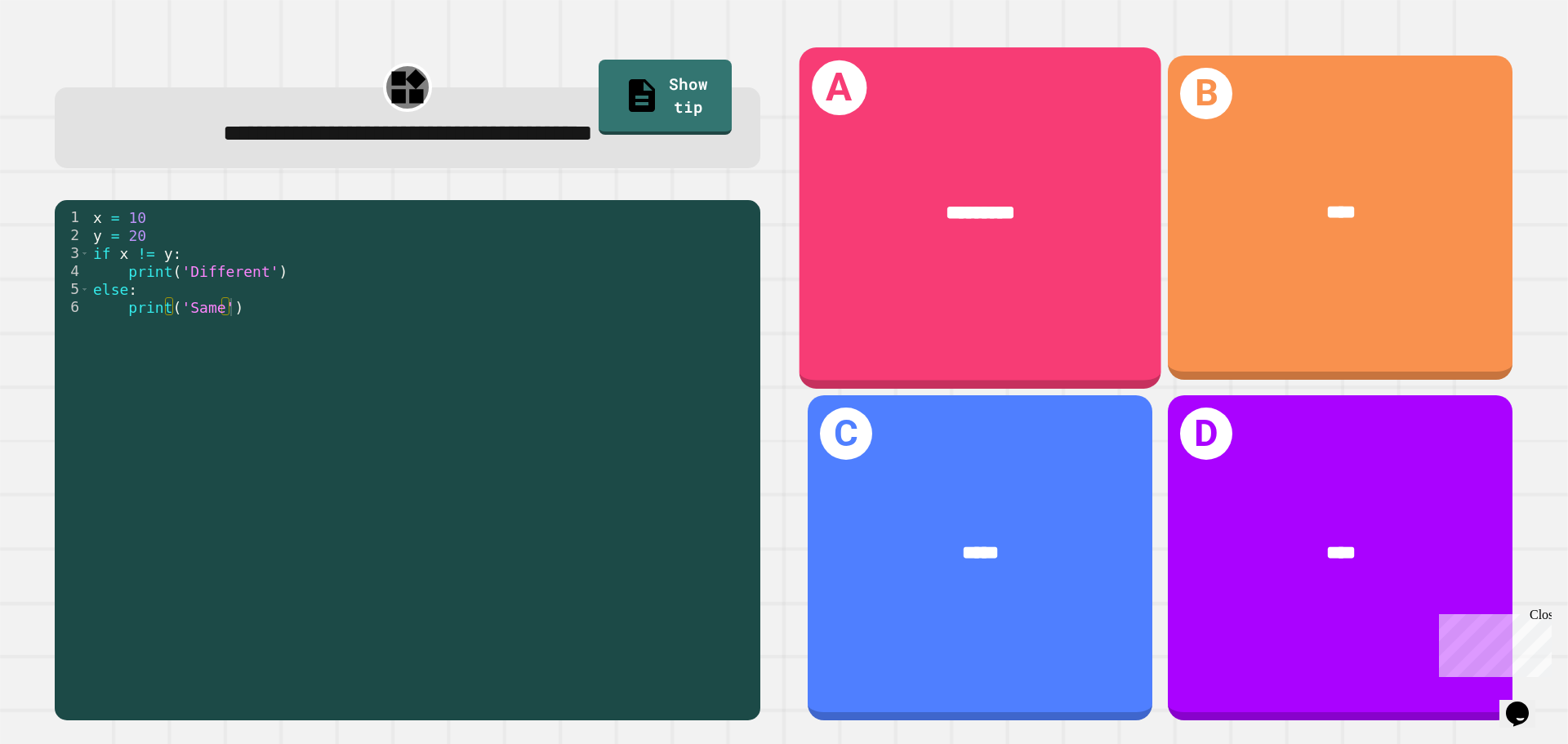
drag, startPoint x: 1007, startPoint y: 244, endPoint x: 1004, endPoint y: 229, distance: 15.3
click at [1004, 229] on div "*********" at bounding box center [981, 213] width 361 height 109
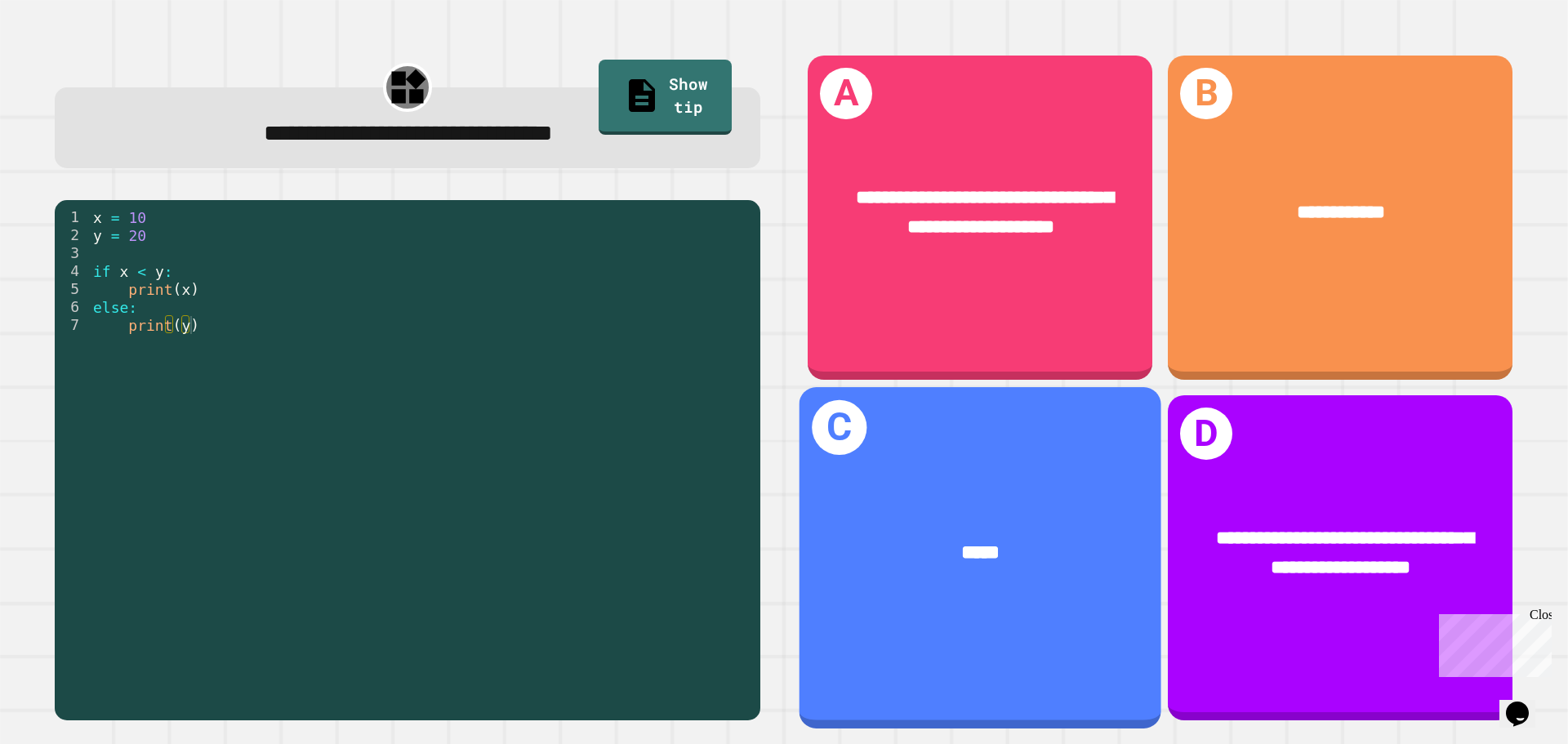
click at [1070, 557] on div "*****" at bounding box center [981, 553] width 361 height 109
